Goal: Check status: Check status

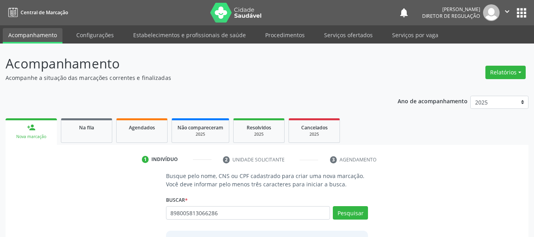
type input "898005813066286"
click at [368, 216] on div "Busque pelo nome, CNS ou CPF cadastrado para criar uma nova marcação. Você deve…" at bounding box center [266, 232] width 213 height 122
click at [360, 215] on button "Pesquisar" at bounding box center [350, 212] width 35 height 13
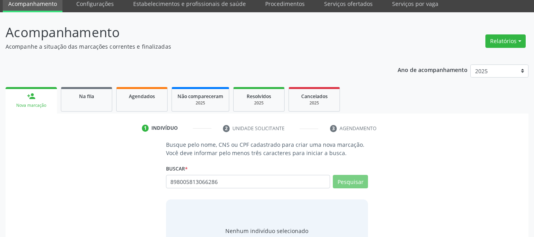
scroll to position [68, 0]
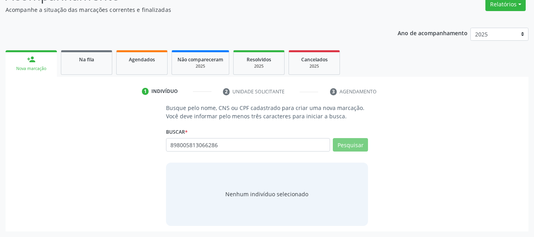
click at [0, 0] on input "898005813066286" at bounding box center [0, 0] width 0 height 0
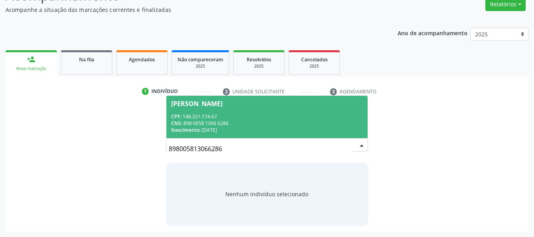
click at [263, 122] on div "CNS: 898 0058 1306 6286" at bounding box center [267, 123] width 192 height 7
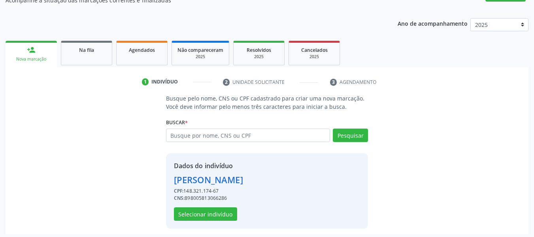
scroll to position [80, 0]
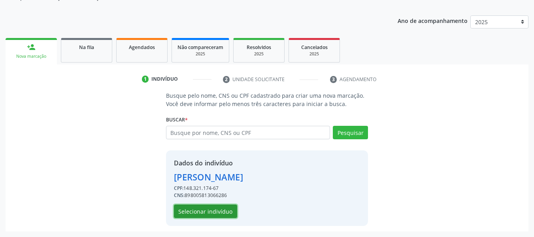
click at [218, 209] on button "Selecionar indivíduo" at bounding box center [205, 210] width 63 height 13
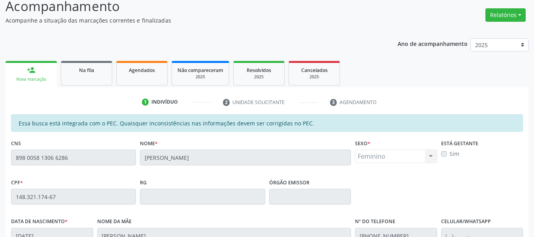
scroll to position [56, 0]
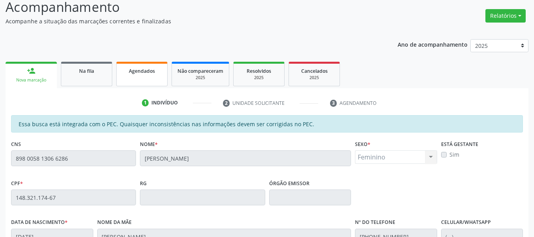
click at [160, 81] on link "Agendados" at bounding box center [141, 74] width 51 height 24
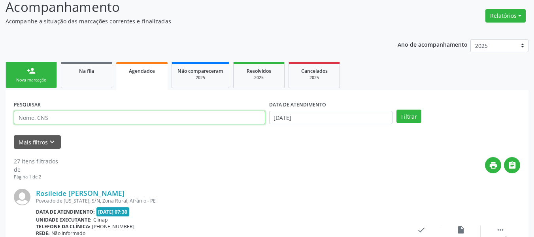
click at [147, 113] on input "text" at bounding box center [139, 117] width 251 height 13
paste input "898005813066286"
type input "898005813066286"
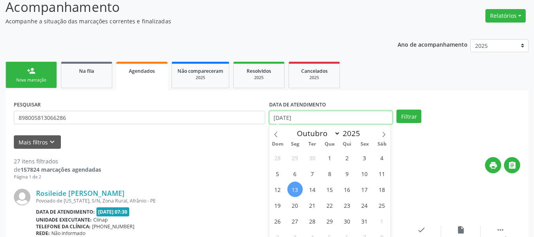
click at [341, 117] on input "[DATE]" at bounding box center [331, 117] width 124 height 13
click at [276, 135] on icon at bounding box center [276, 135] width 6 height 6
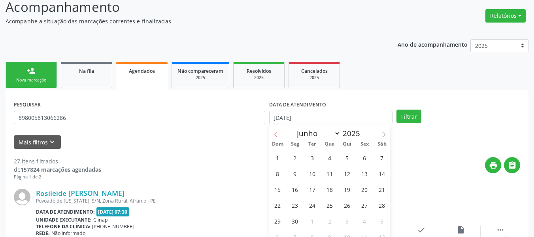
click at [276, 135] on icon at bounding box center [276, 135] width 6 height 6
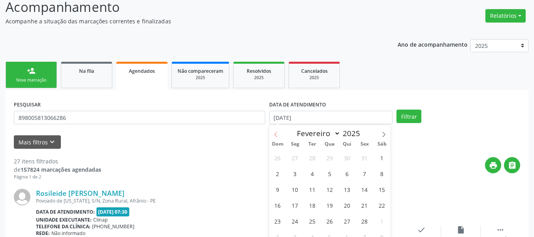
select select "0"
click at [276, 135] on icon at bounding box center [276, 135] width 6 height 6
type input "2024"
click at [276, 135] on icon at bounding box center [276, 135] width 6 height 6
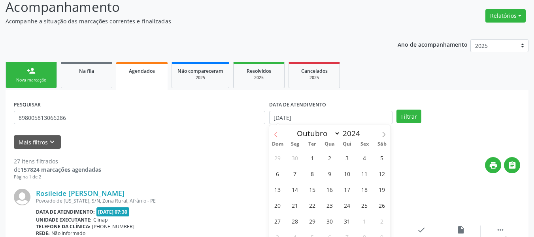
click at [276, 135] on icon at bounding box center [276, 135] width 6 height 6
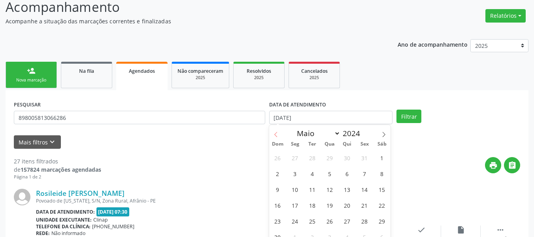
click at [276, 135] on icon at bounding box center [276, 135] width 6 height 6
select select "0"
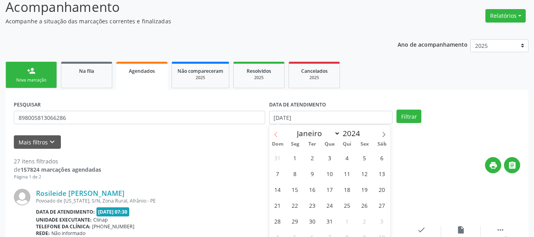
click at [276, 135] on icon at bounding box center [276, 135] width 6 height 6
type input "2023"
click at [276, 135] on icon at bounding box center [276, 135] width 6 height 6
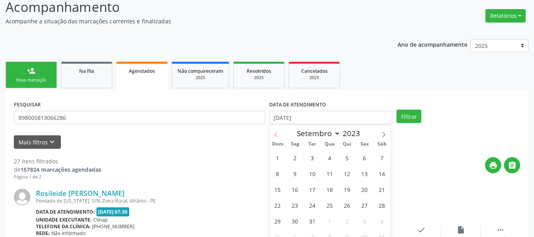
click at [276, 135] on icon at bounding box center [276, 135] width 6 height 6
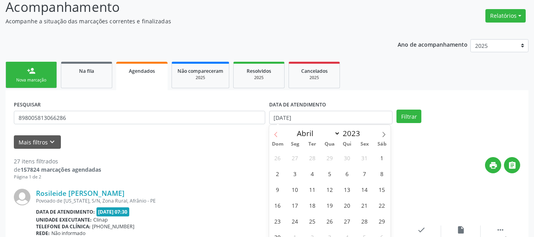
click at [276, 135] on icon at bounding box center [276, 135] width 6 height 6
select select "0"
click at [276, 135] on icon at bounding box center [276, 135] width 6 height 6
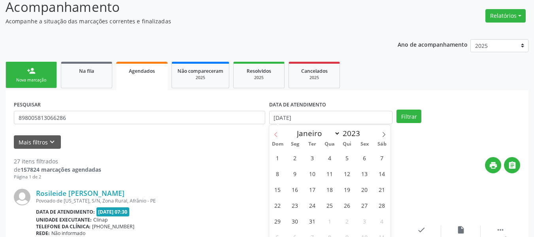
type input "2022"
click at [276, 135] on icon at bounding box center [276, 135] width 6 height 6
select select "9"
click at [378, 159] on span "1" at bounding box center [381, 157] width 15 height 15
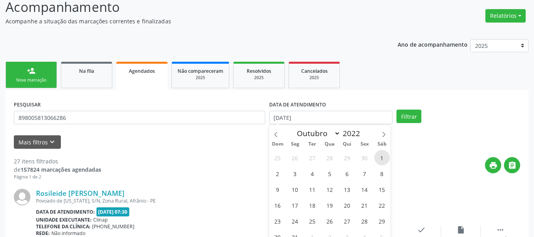
type input "[DATE]"
click at [383, 135] on icon at bounding box center [384, 135] width 6 height 6
select select "11"
click at [383, 135] on icon at bounding box center [384, 135] width 6 height 6
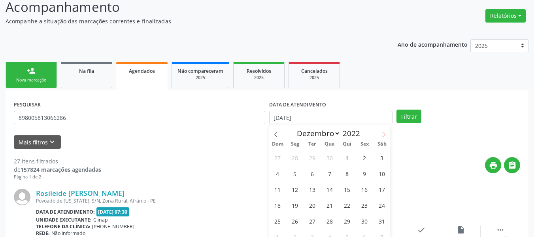
type input "2023"
click at [383, 135] on icon at bounding box center [384, 135] width 6 height 6
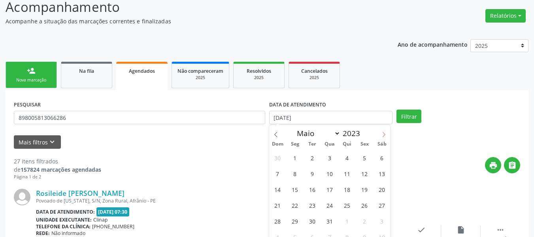
click at [383, 135] on icon at bounding box center [384, 135] width 6 height 6
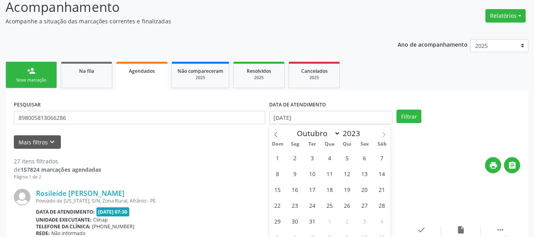
click at [383, 135] on icon at bounding box center [384, 135] width 6 height 6
select select "11"
click at [383, 135] on icon at bounding box center [384, 135] width 6 height 6
type input "2024"
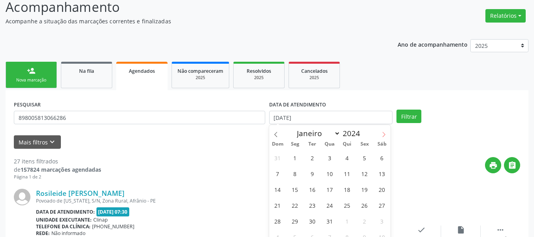
click at [383, 135] on icon at bounding box center [384, 135] width 6 height 6
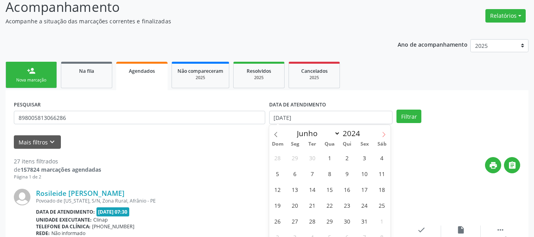
click at [383, 135] on icon at bounding box center [384, 135] width 6 height 6
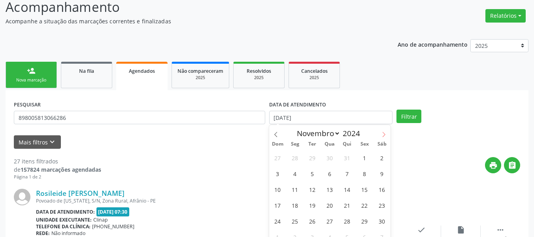
click at [383, 135] on icon at bounding box center [384, 135] width 6 height 6
select select "11"
click at [383, 135] on icon at bounding box center [384, 135] width 6 height 6
type input "2025"
click at [383, 135] on icon at bounding box center [384, 135] width 6 height 6
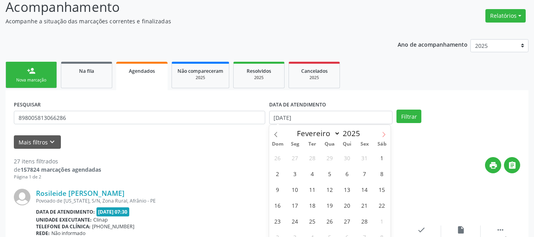
click at [383, 135] on icon at bounding box center [384, 135] width 6 height 6
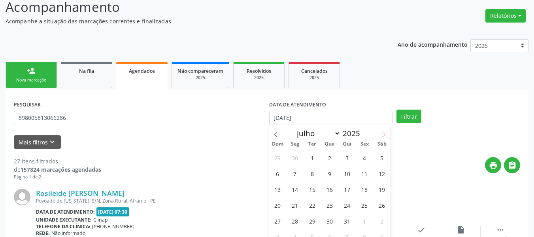
click at [383, 135] on icon at bounding box center [384, 135] width 6 height 6
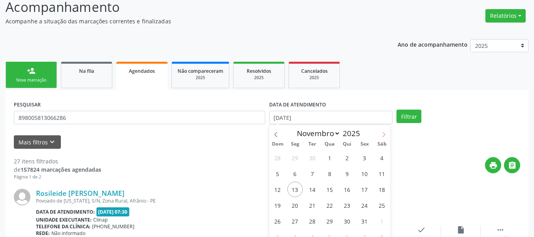
select select "11"
click at [383, 135] on icon at bounding box center [384, 135] width 6 height 6
type input "2026"
click at [383, 135] on icon at bounding box center [384, 135] width 6 height 6
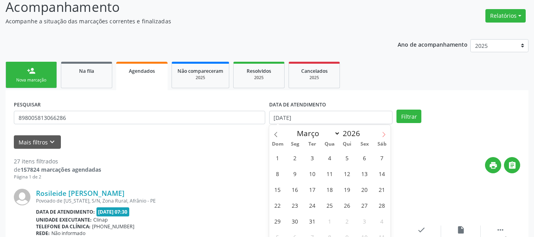
click at [383, 135] on icon at bounding box center [384, 135] width 6 height 6
select select "6"
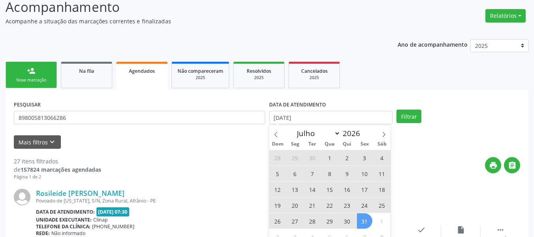
click at [365, 221] on span "31" at bounding box center [364, 220] width 15 height 15
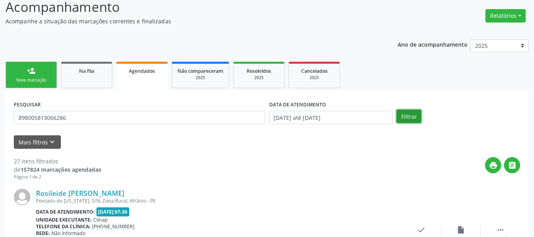
click at [407, 114] on button "Filtrar" at bounding box center [408, 115] width 25 height 13
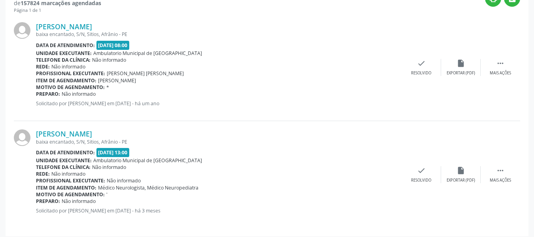
scroll to position [227, 0]
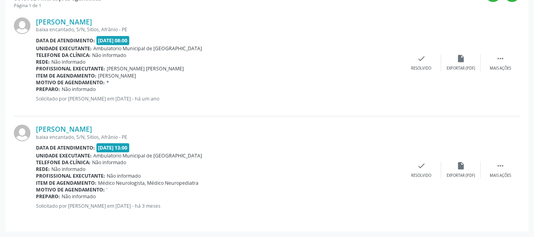
drag, startPoint x: 153, startPoint y: 129, endPoint x: 34, endPoint y: 132, distance: 119.7
click at [34, 132] on div "[PERSON_NAME] baixa encantado, S/N, Sitios, Afrânio - PE Data de atendimento: […" at bounding box center [267, 169] width 506 height 107
copy div "[PERSON_NAME]"
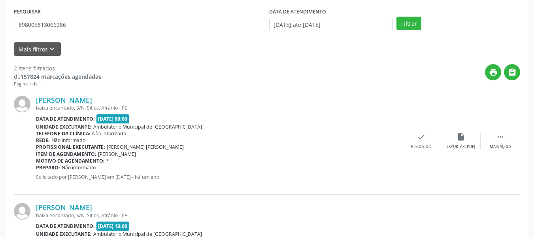
scroll to position [148, 0]
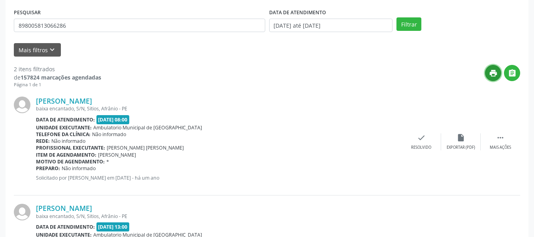
click at [496, 66] on button "print" at bounding box center [493, 73] width 16 height 16
